Goal: Find contact information: Find contact information

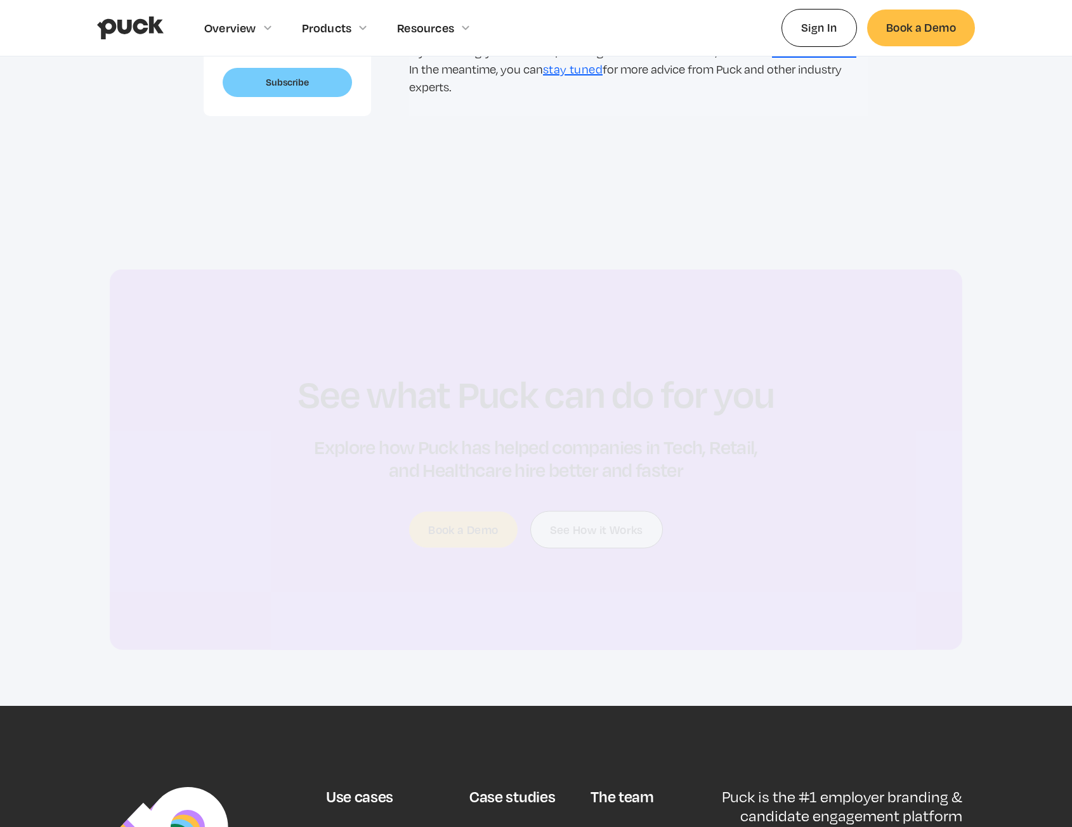
scroll to position [4585, 0]
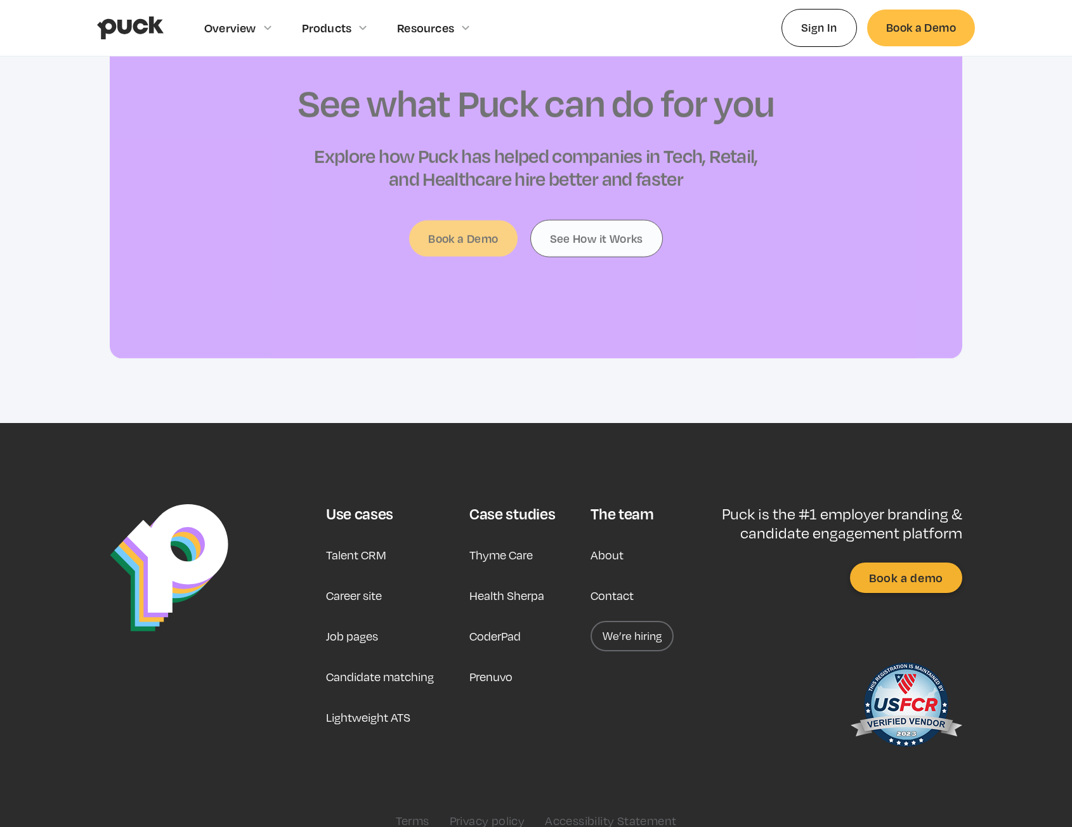
drag, startPoint x: 1075, startPoint y: 119, endPoint x: 1030, endPoint y: 848, distance: 730.4
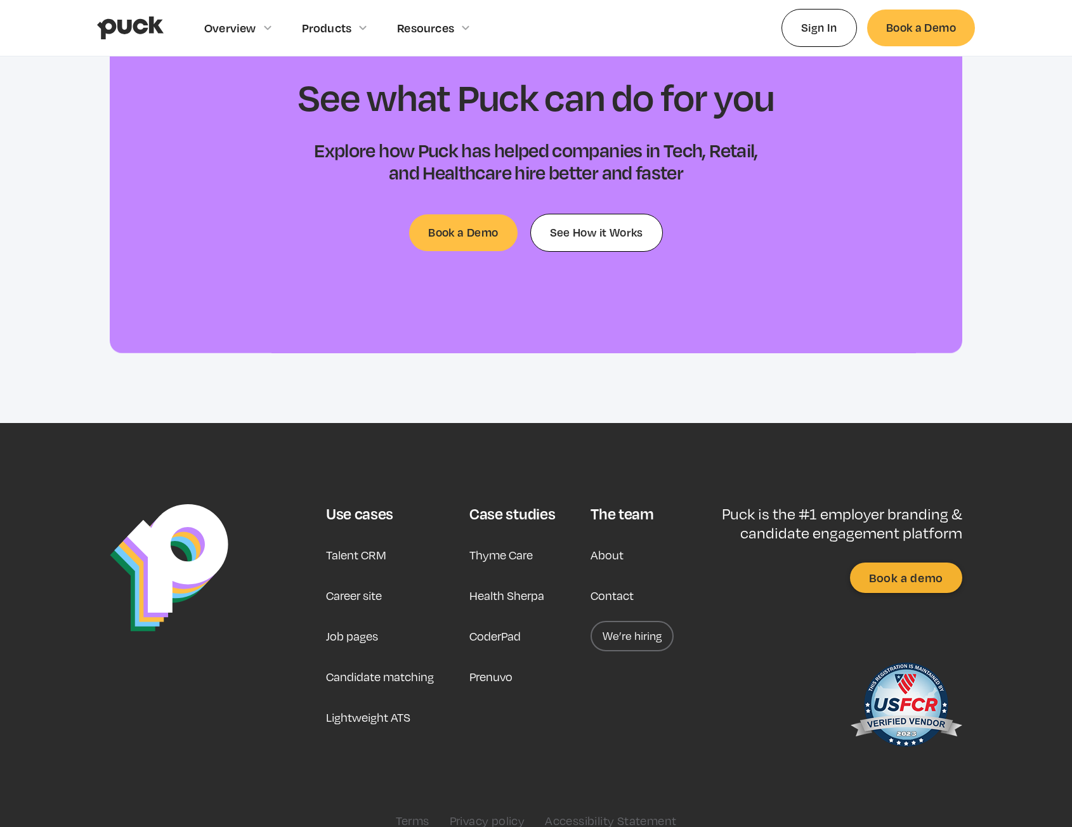
click at [614, 540] on link "About" at bounding box center [607, 555] width 33 height 30
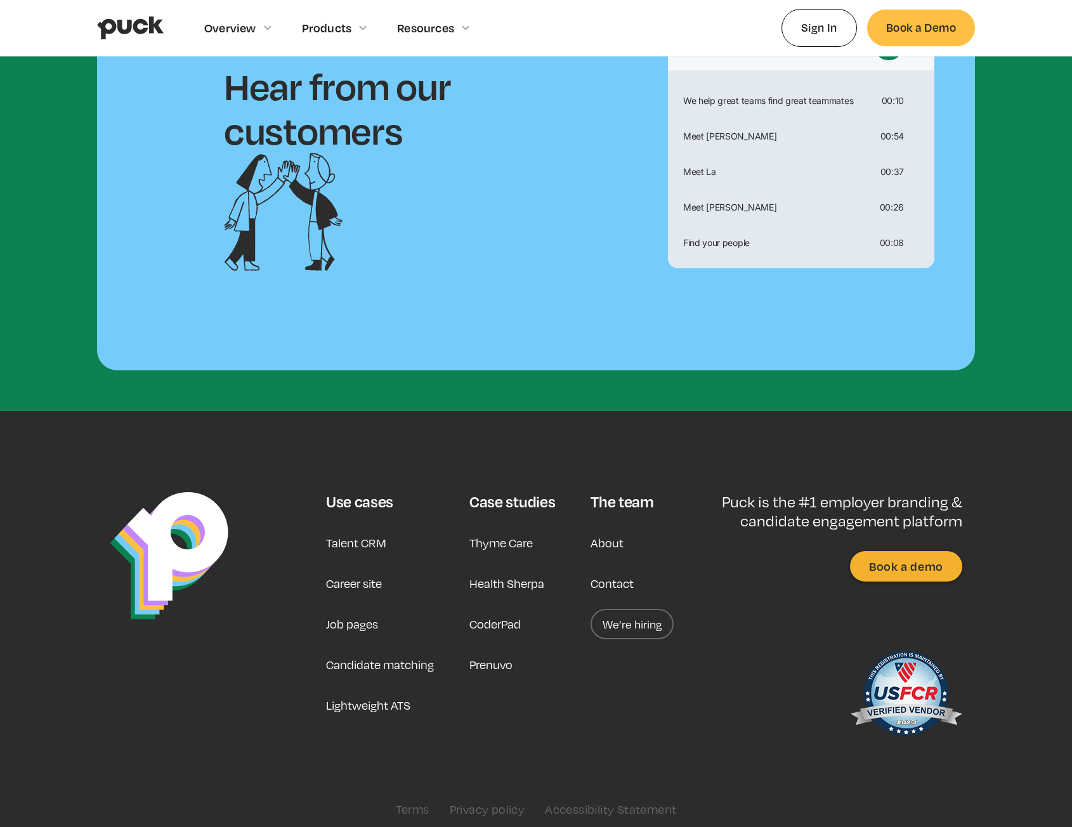
scroll to position [784, 0]
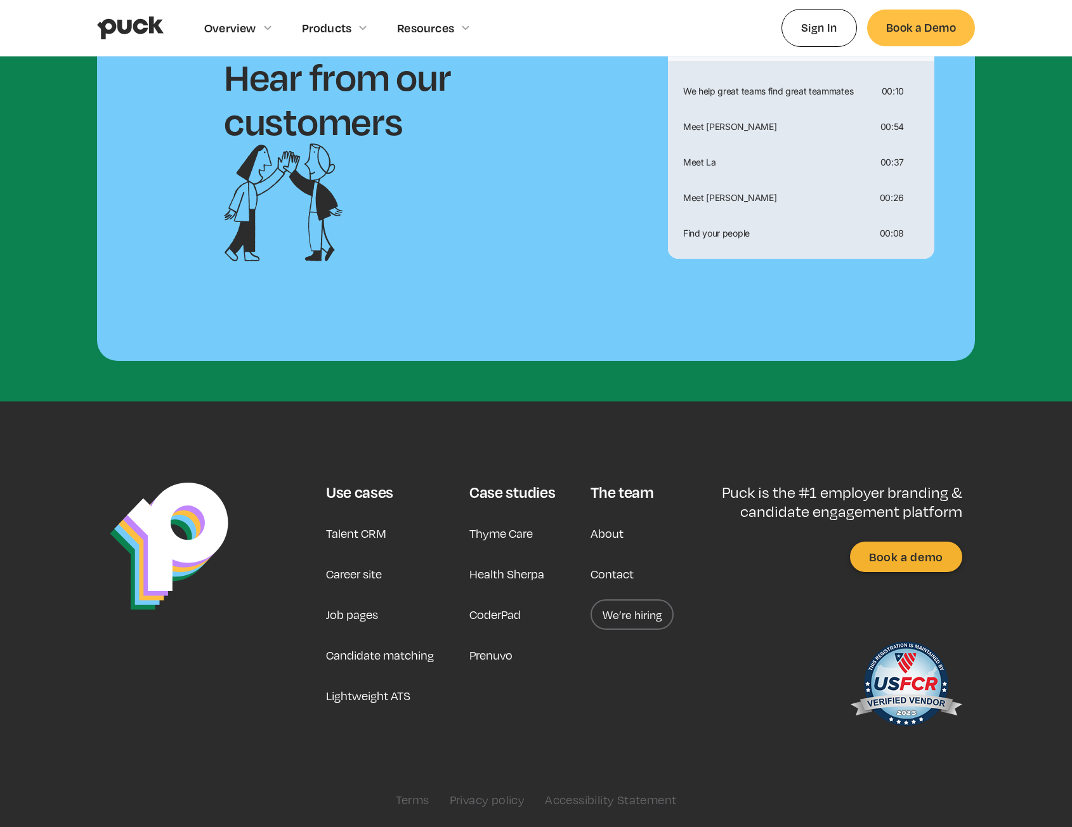
click at [628, 572] on link "Contact" at bounding box center [612, 574] width 43 height 30
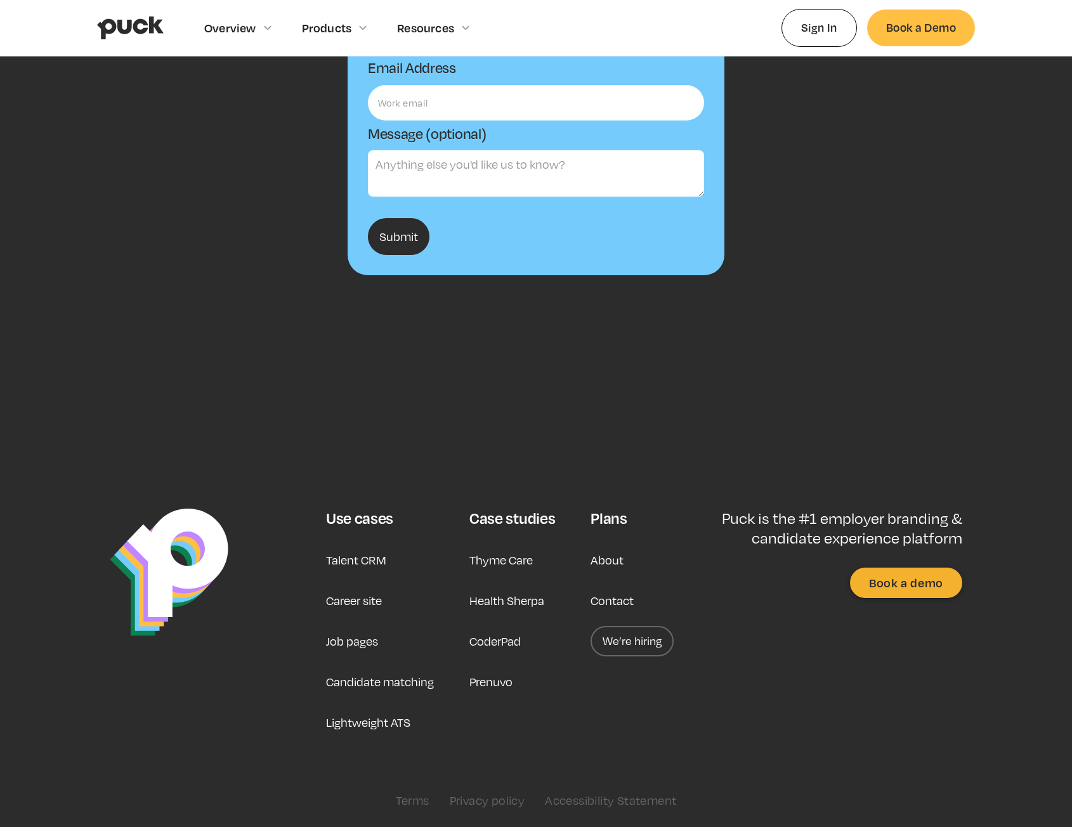
scroll to position [246, 0]
